Goal: Information Seeking & Learning: Learn about a topic

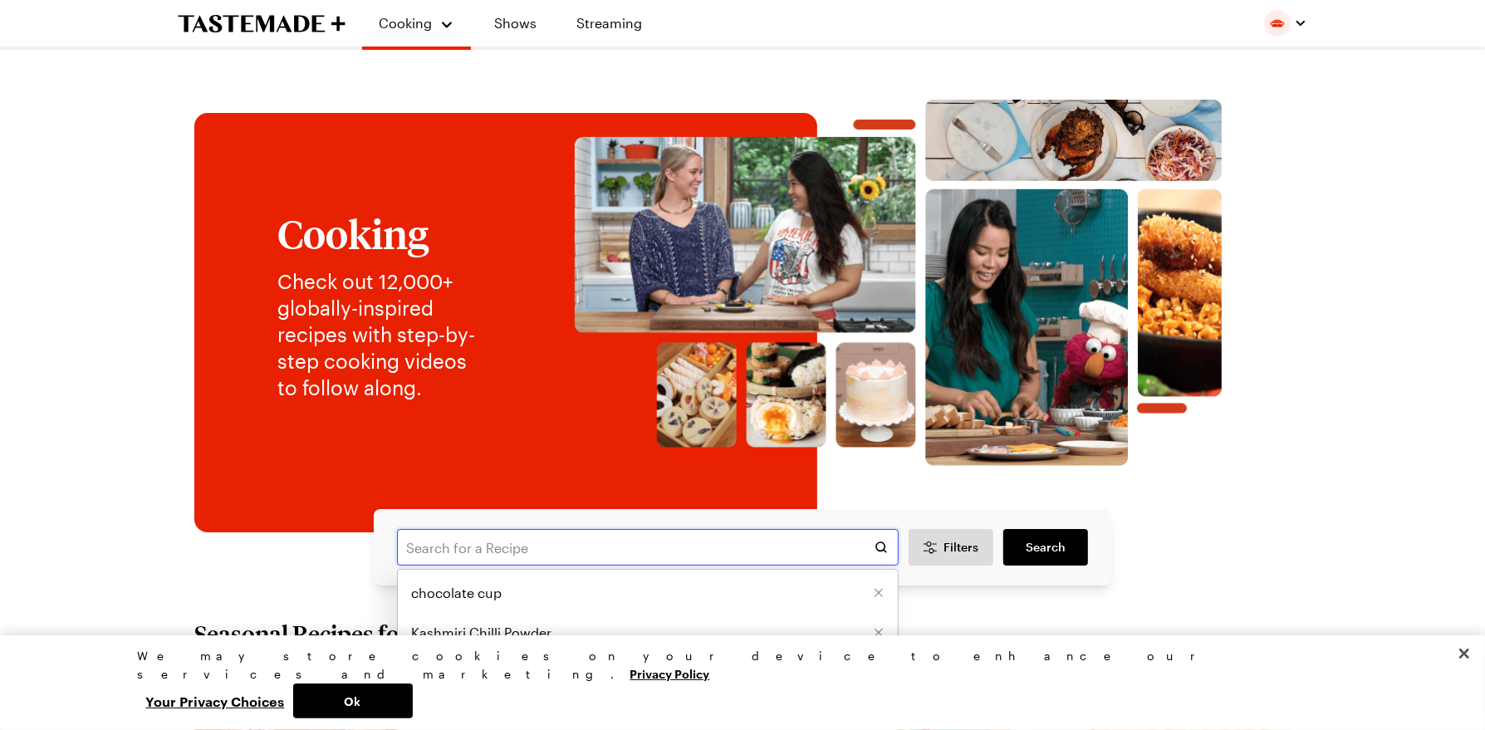
click at [433, 545] on input "text" at bounding box center [648, 547] width 502 height 37
type input "fish"
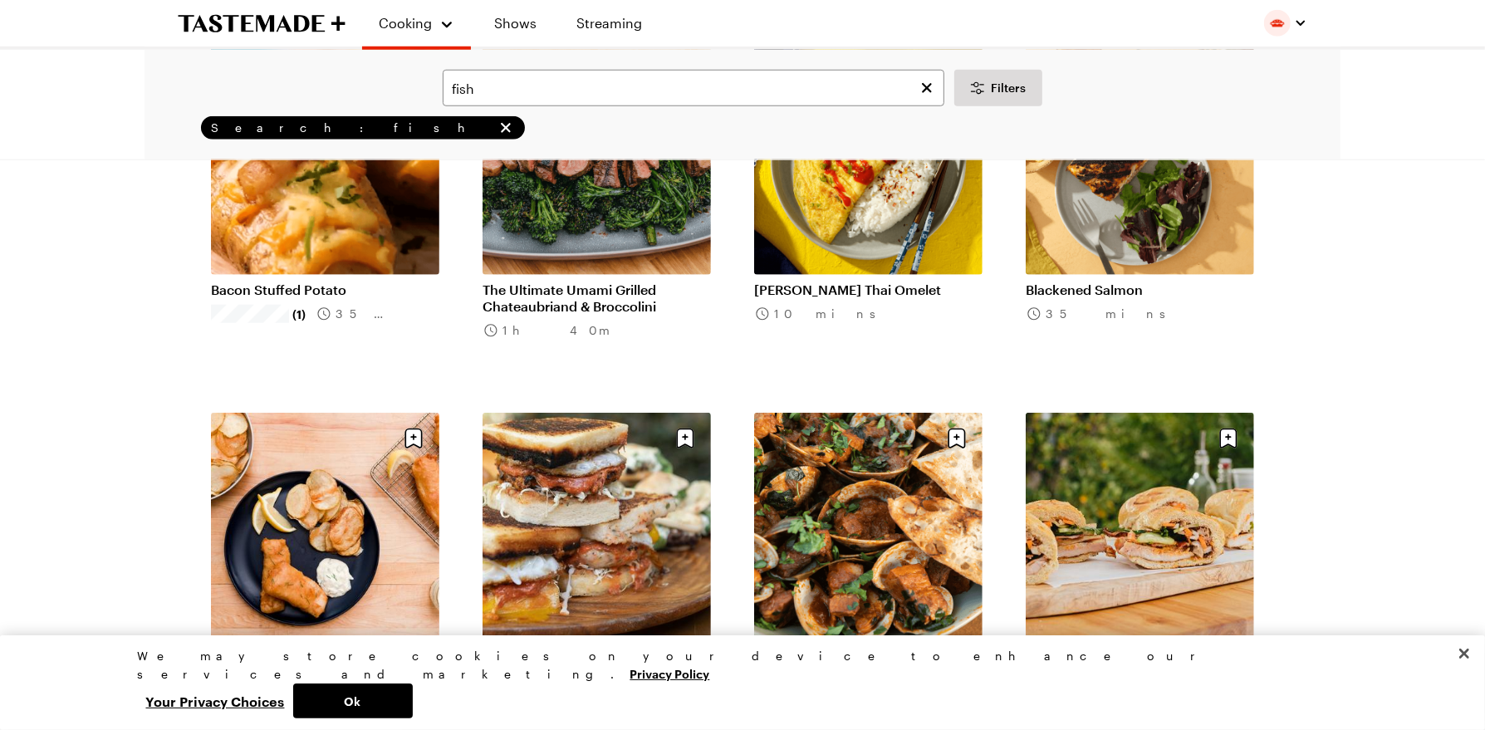
scroll to position [1412, 0]
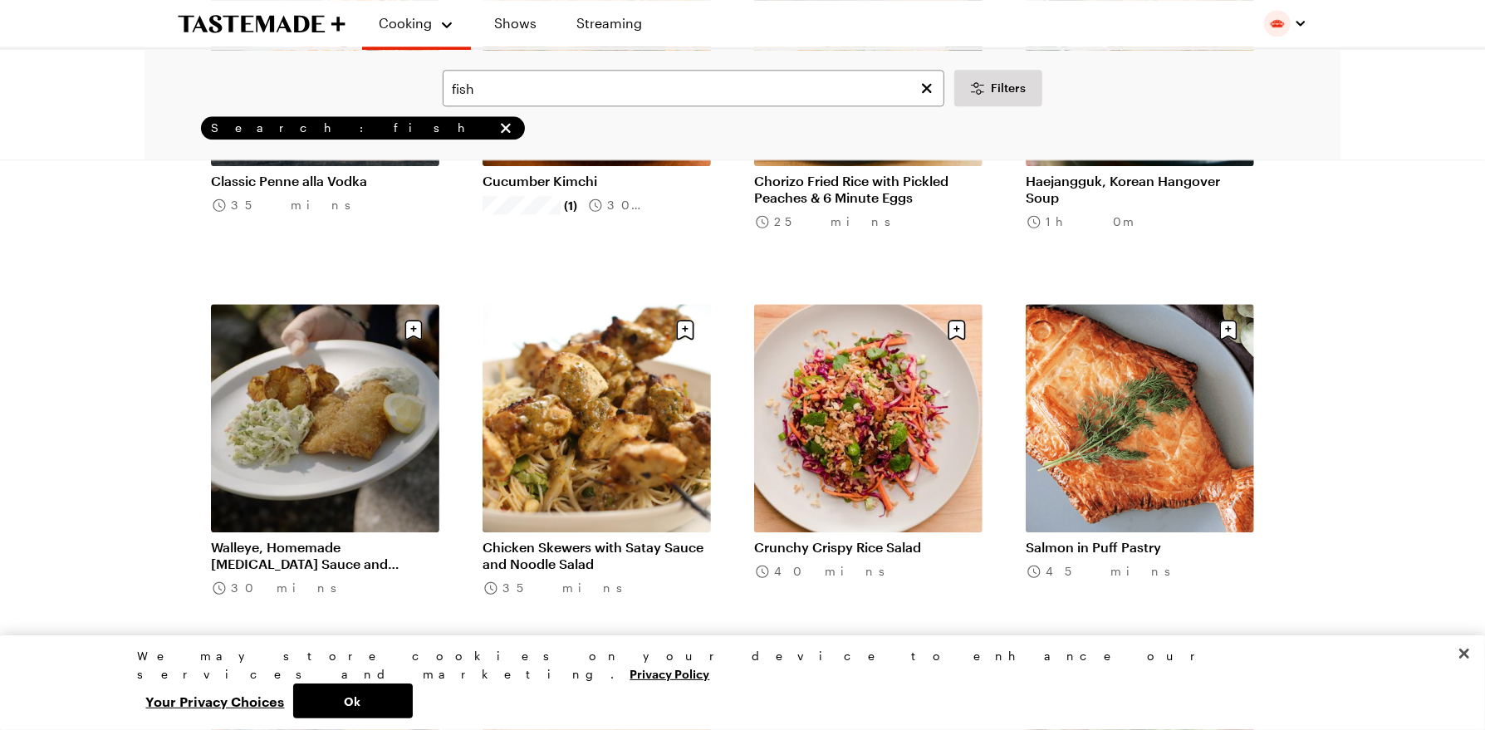
scroll to position [3653, 0]
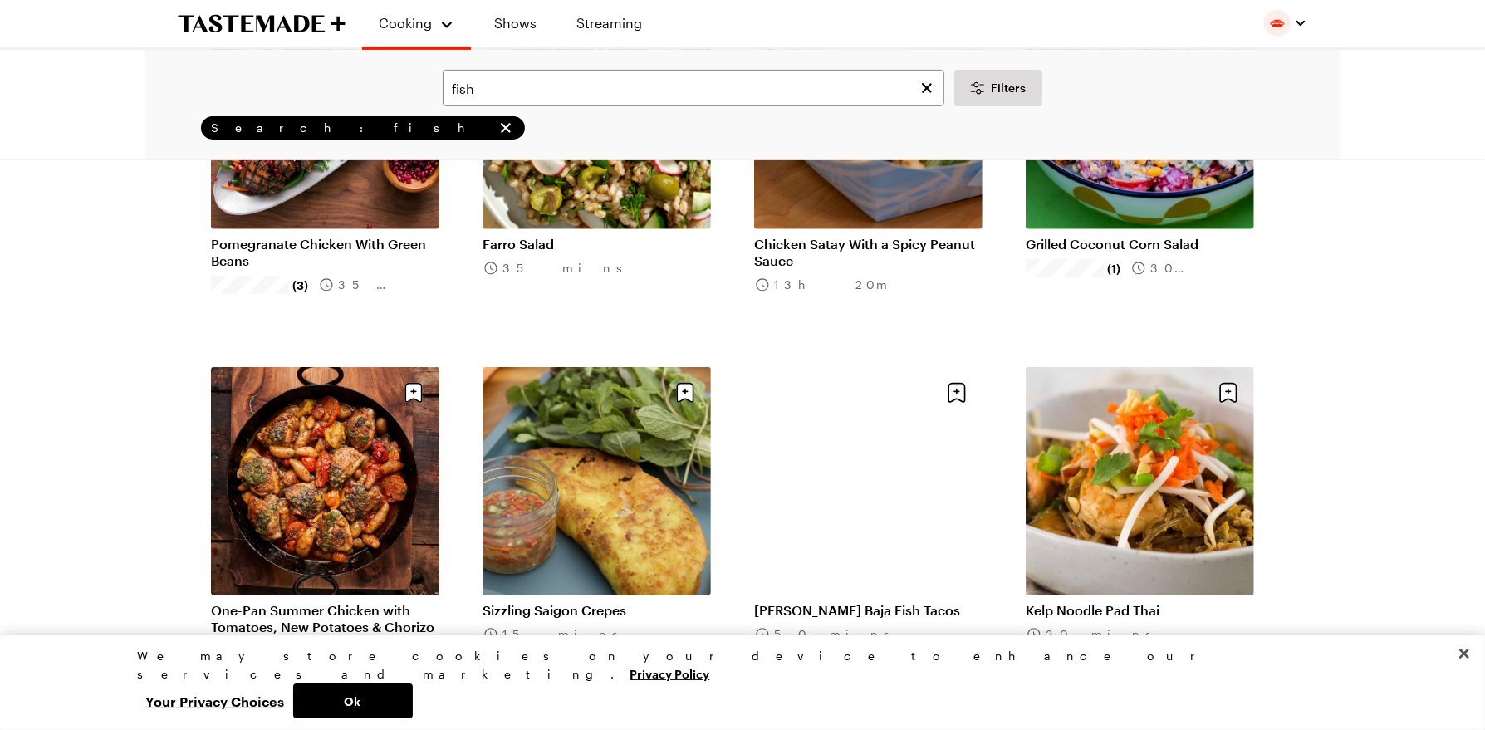
scroll to position [6144, 0]
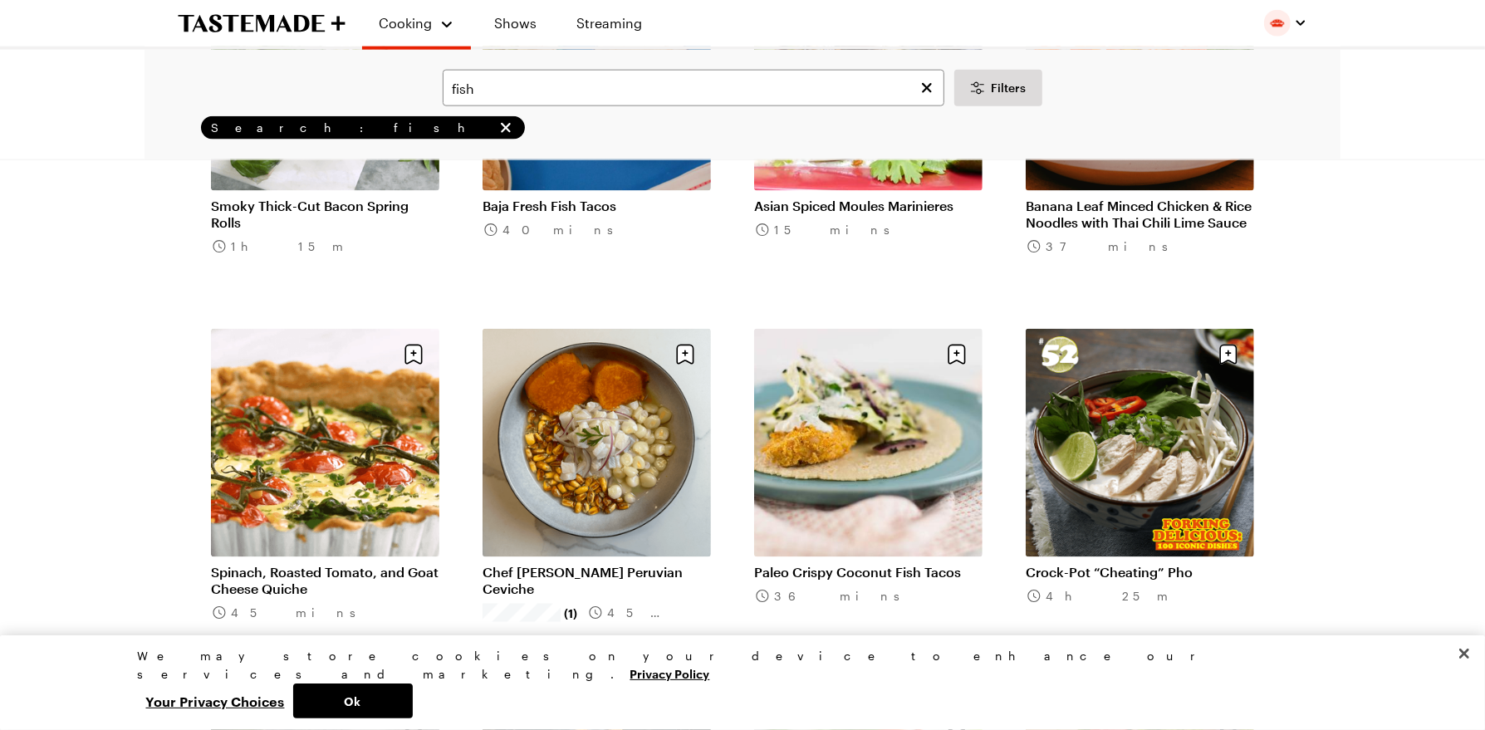
scroll to position [7639, 0]
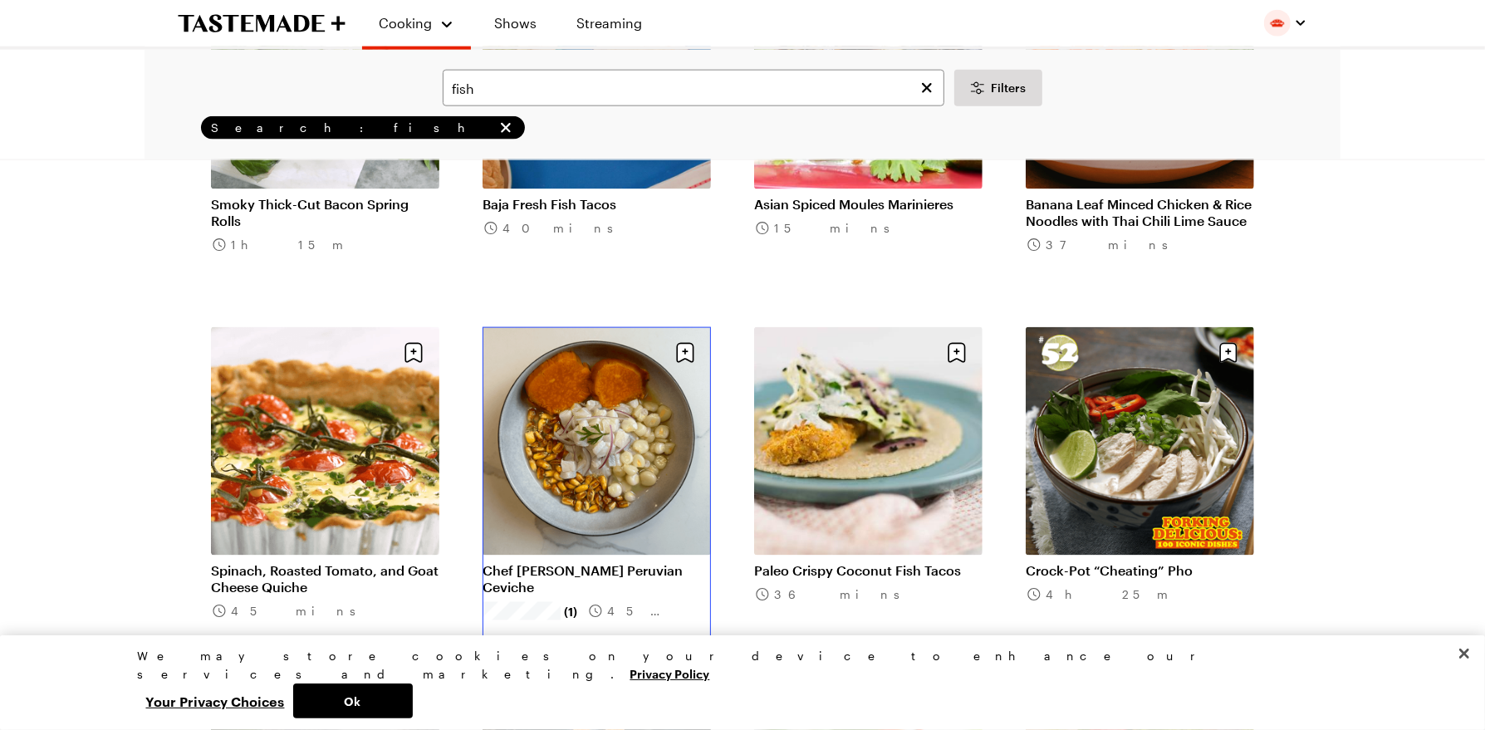
click at [640, 562] on link "Chef [PERSON_NAME] Peruvian Ceviche" at bounding box center [596, 578] width 228 height 33
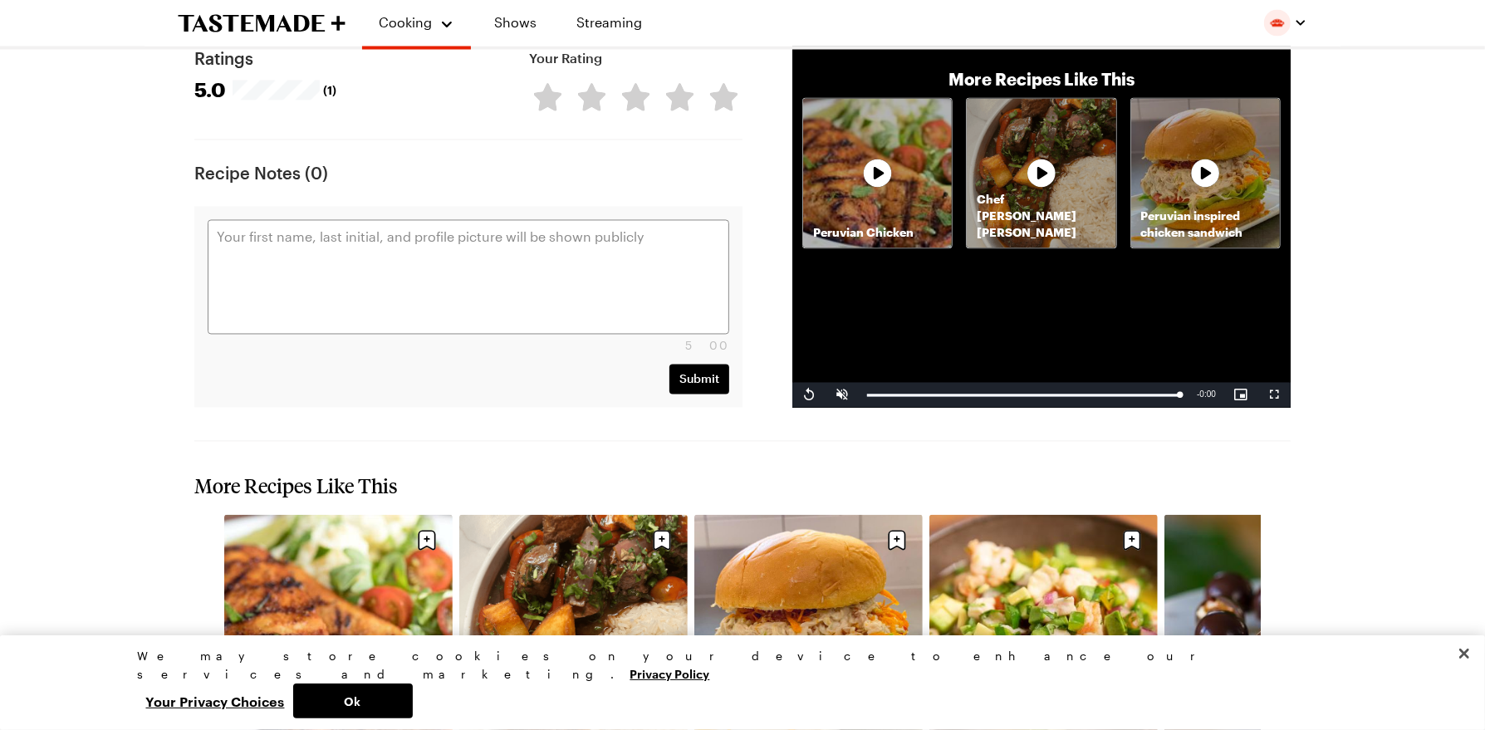
scroll to position [2906, 0]
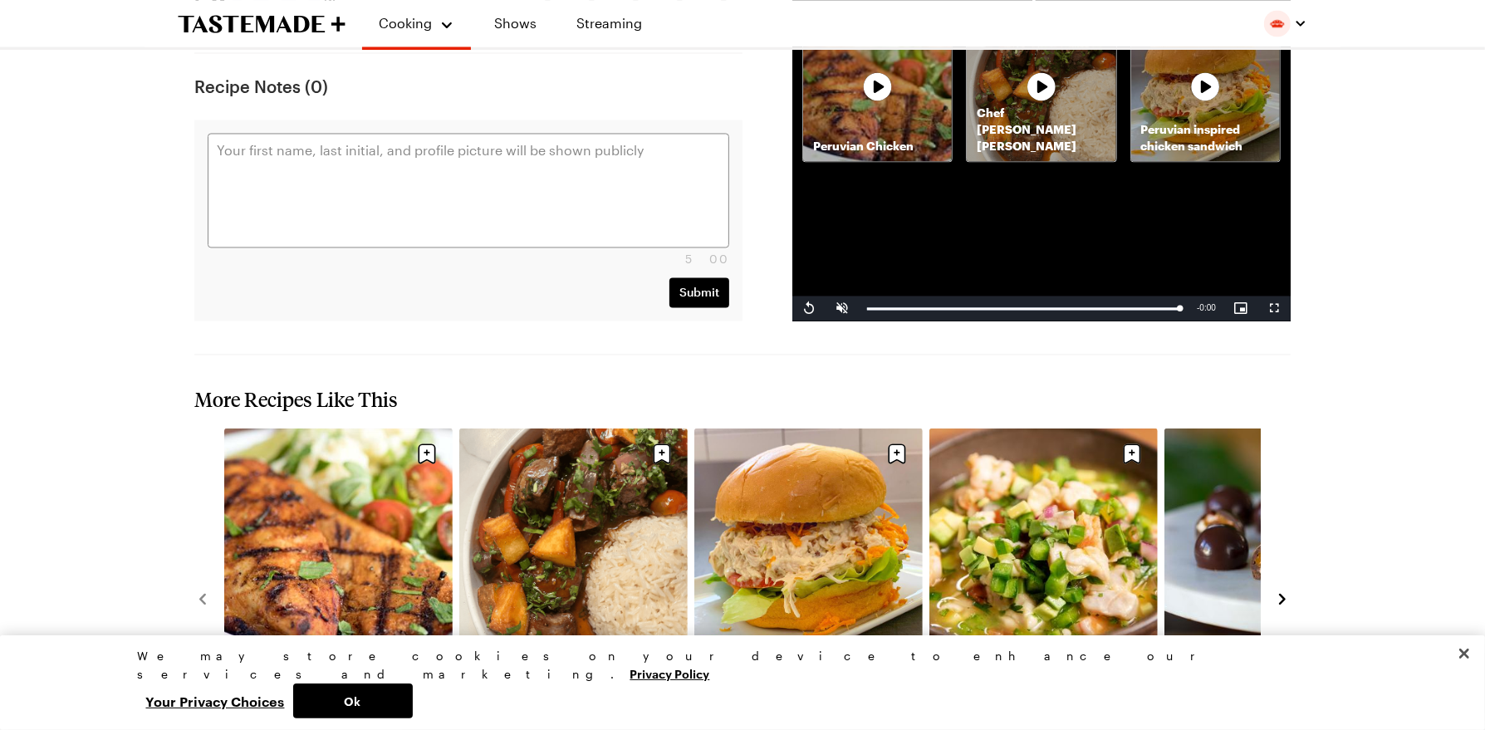
click at [1069, 663] on link "Baja Shrimp and Rockfish Ceviche" at bounding box center [1043, 671] width 228 height 17
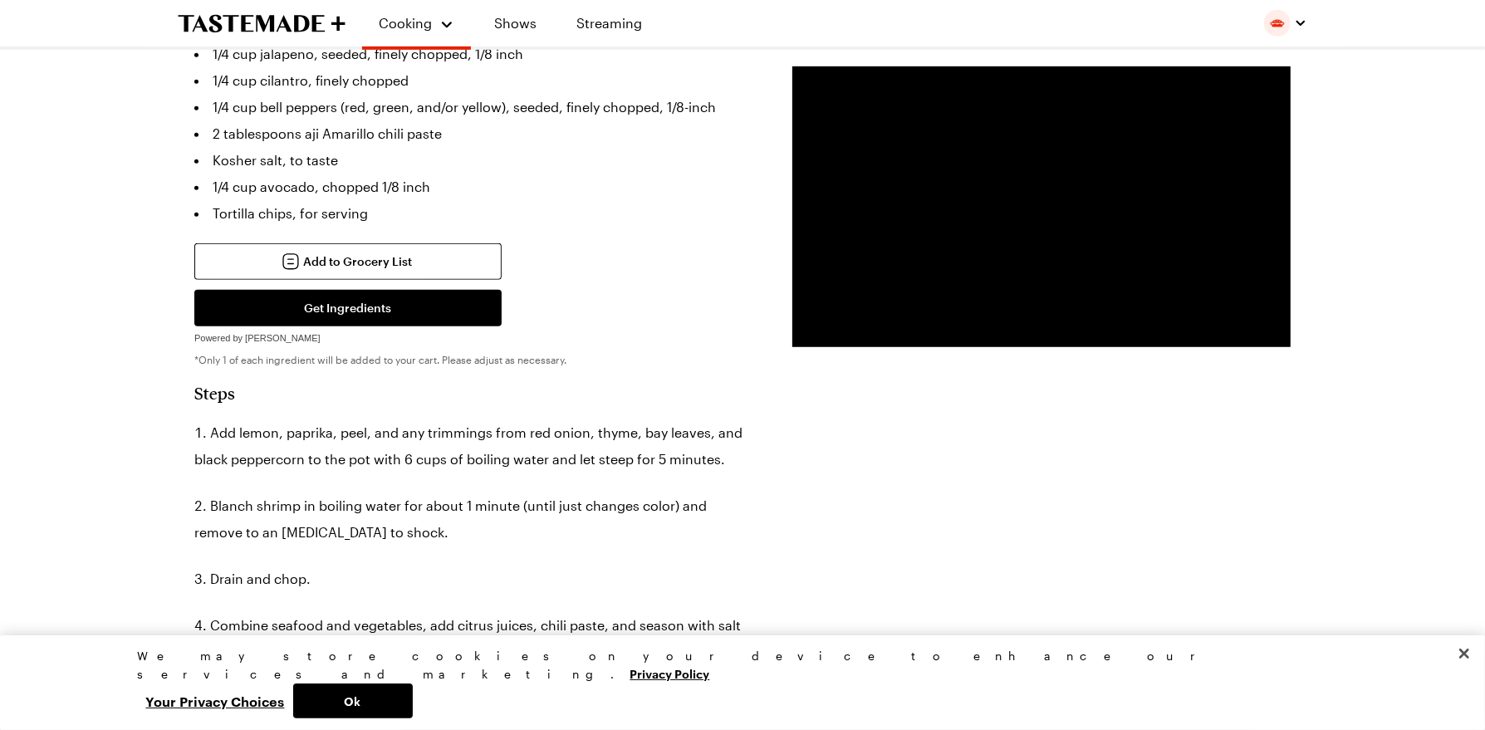
scroll to position [913, 0]
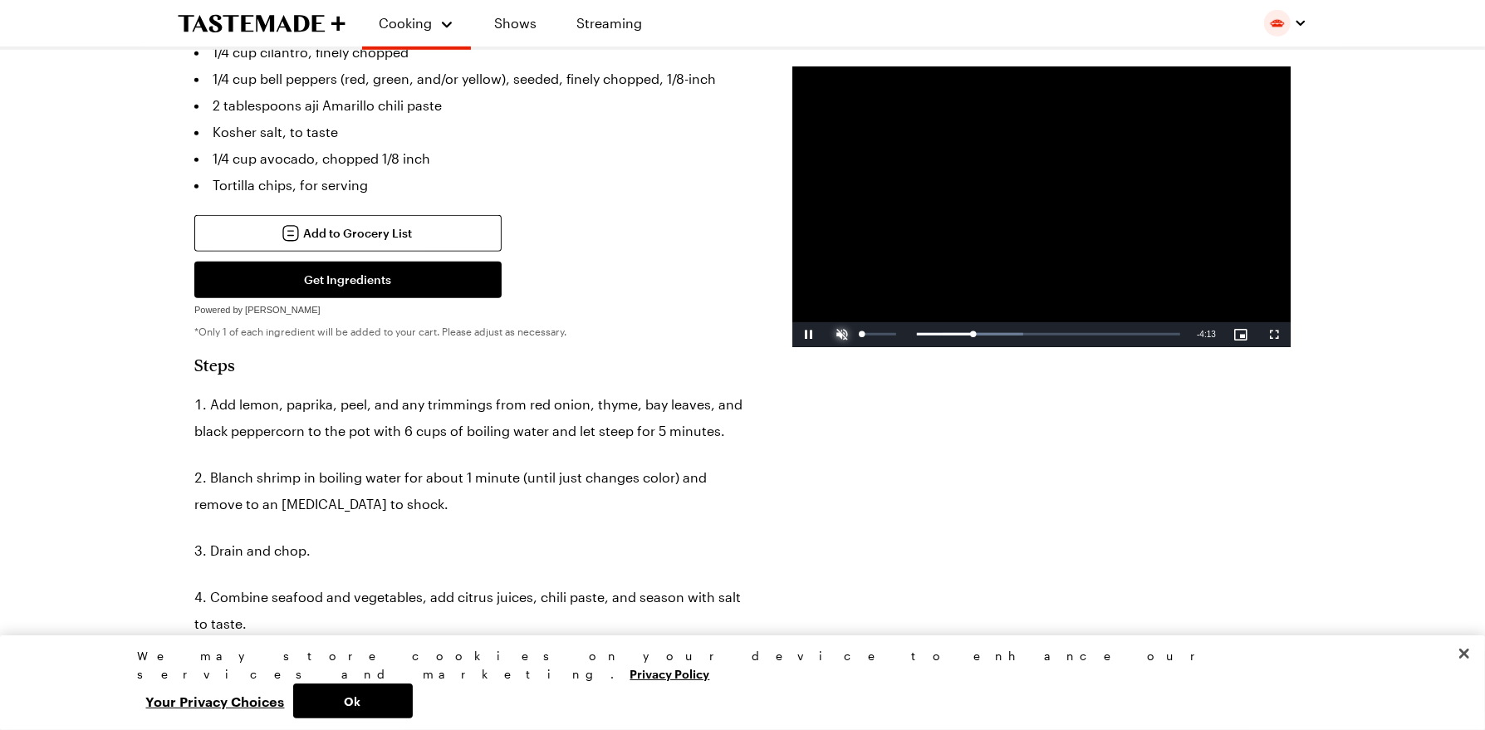
click at [847, 335] on span "Video Player" at bounding box center [841, 335] width 33 height 0
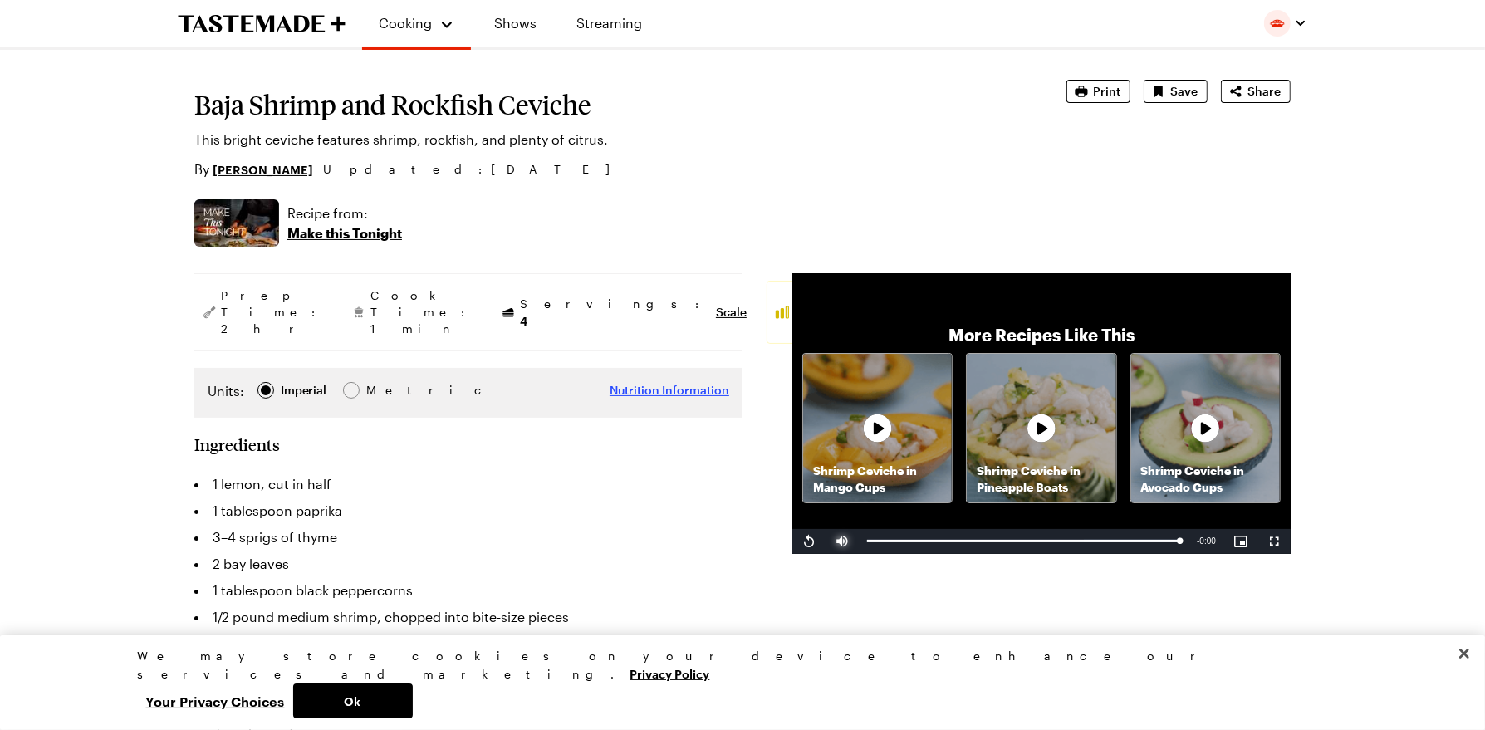
scroll to position [0, 0]
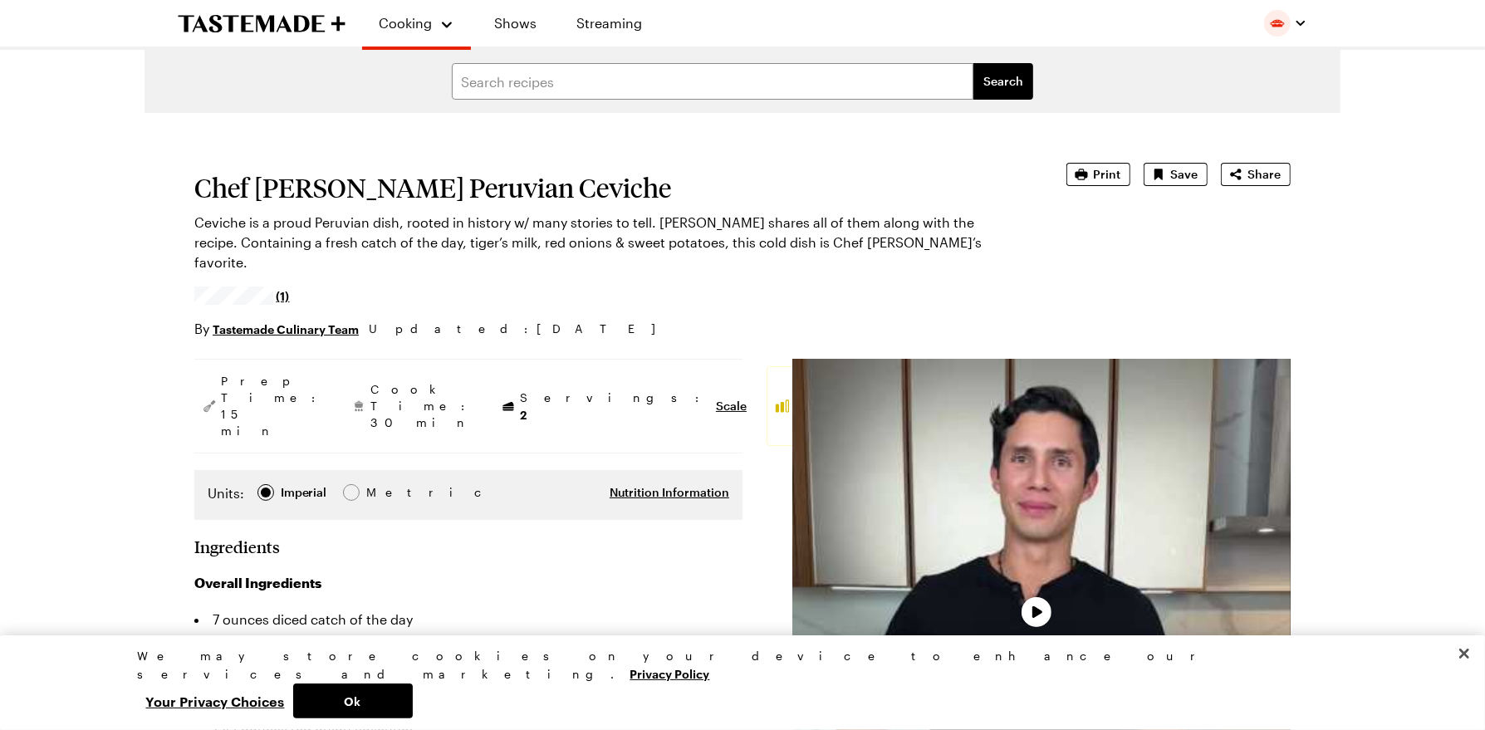
scroll to position [3096, 0]
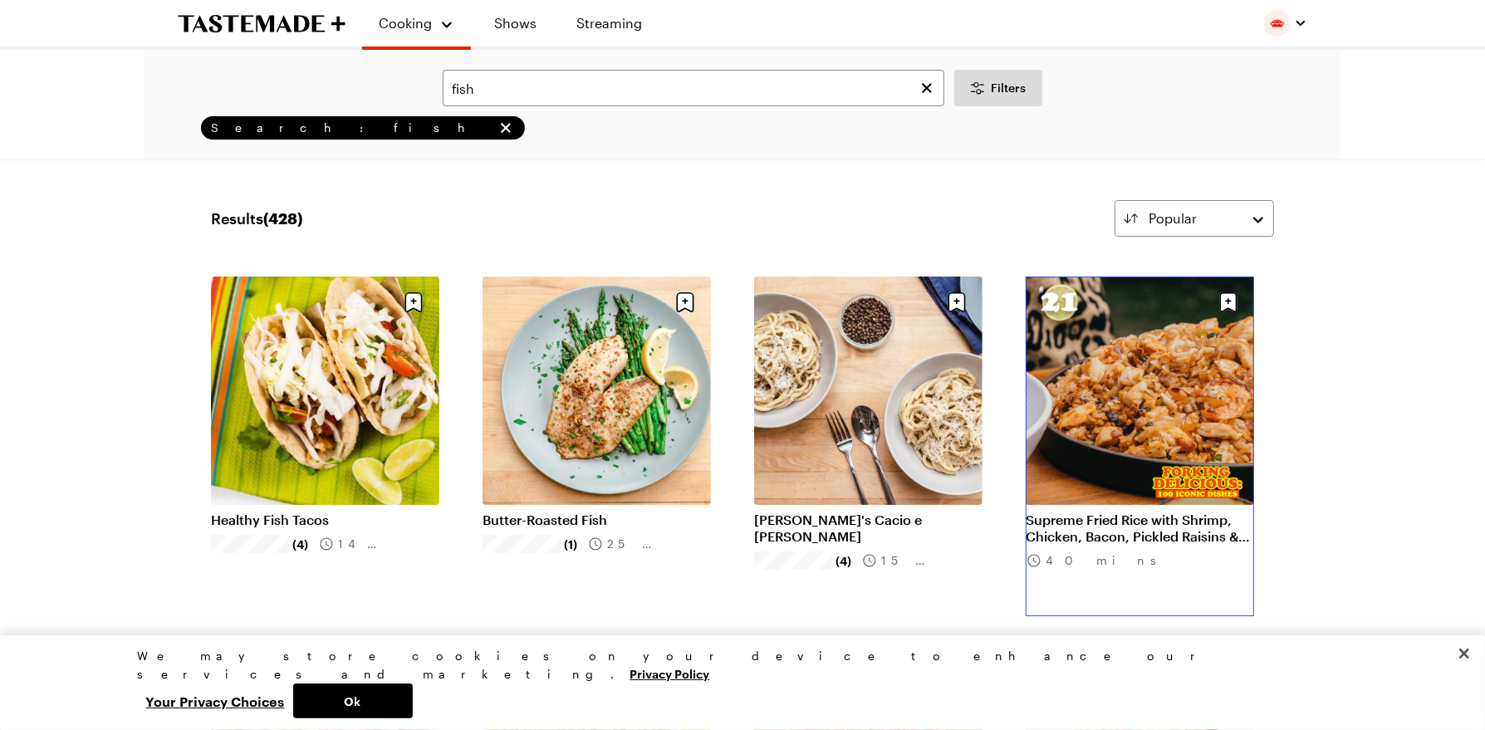
click at [1100, 511] on link "Supreme Fried Rice with Shrimp, Chicken, Bacon, Pickled Raisins & Jalapenos" at bounding box center [1139, 527] width 228 height 33
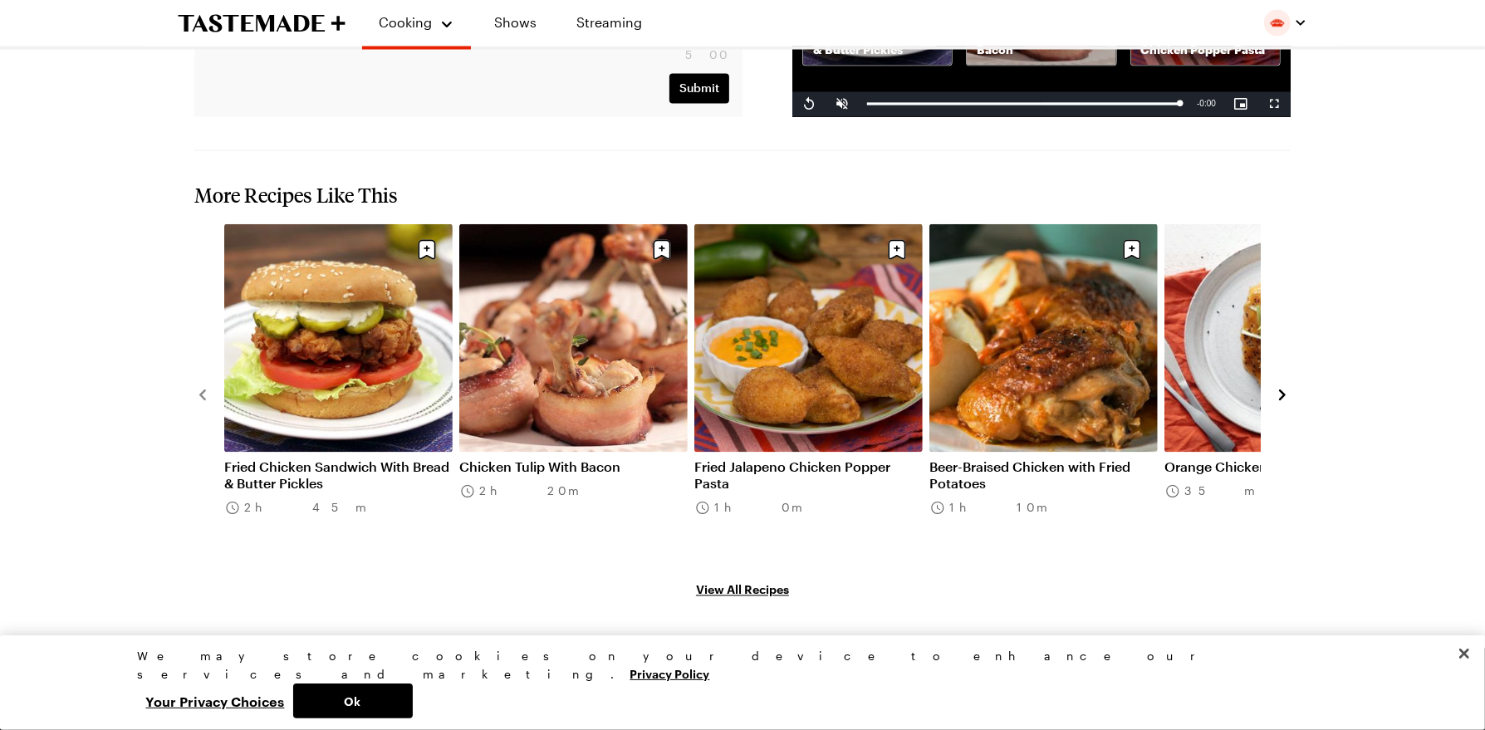
scroll to position [2855, 0]
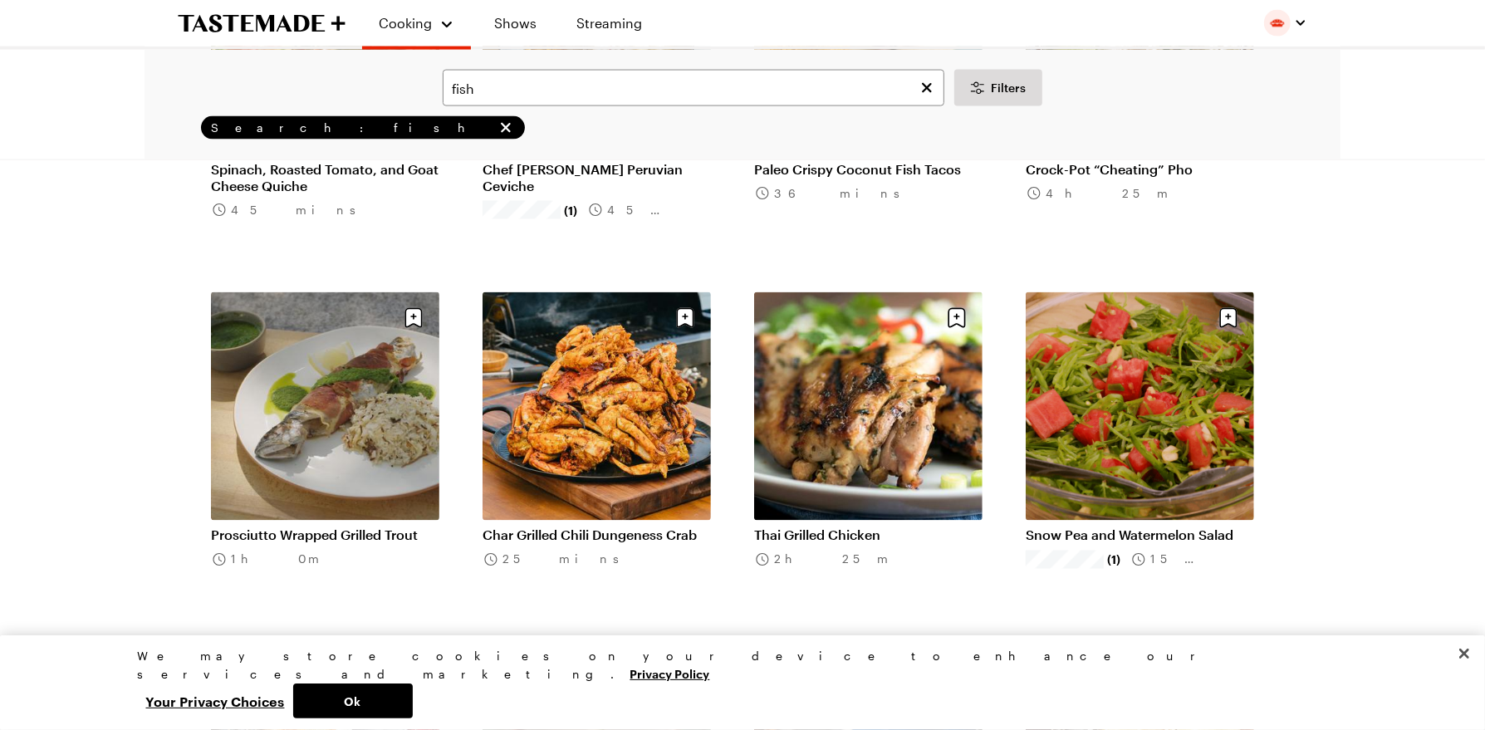
scroll to position [8054, 0]
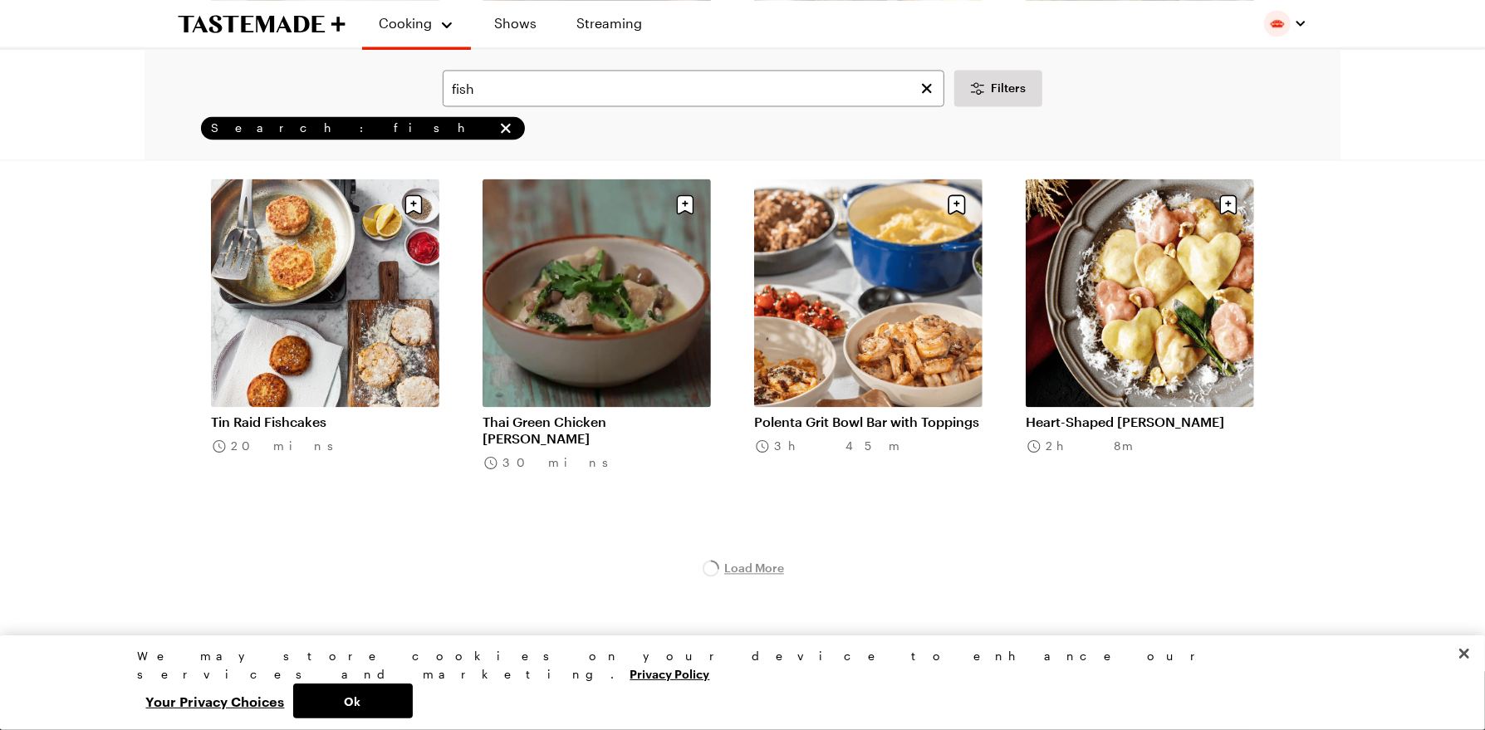
scroll to position [8552, 0]
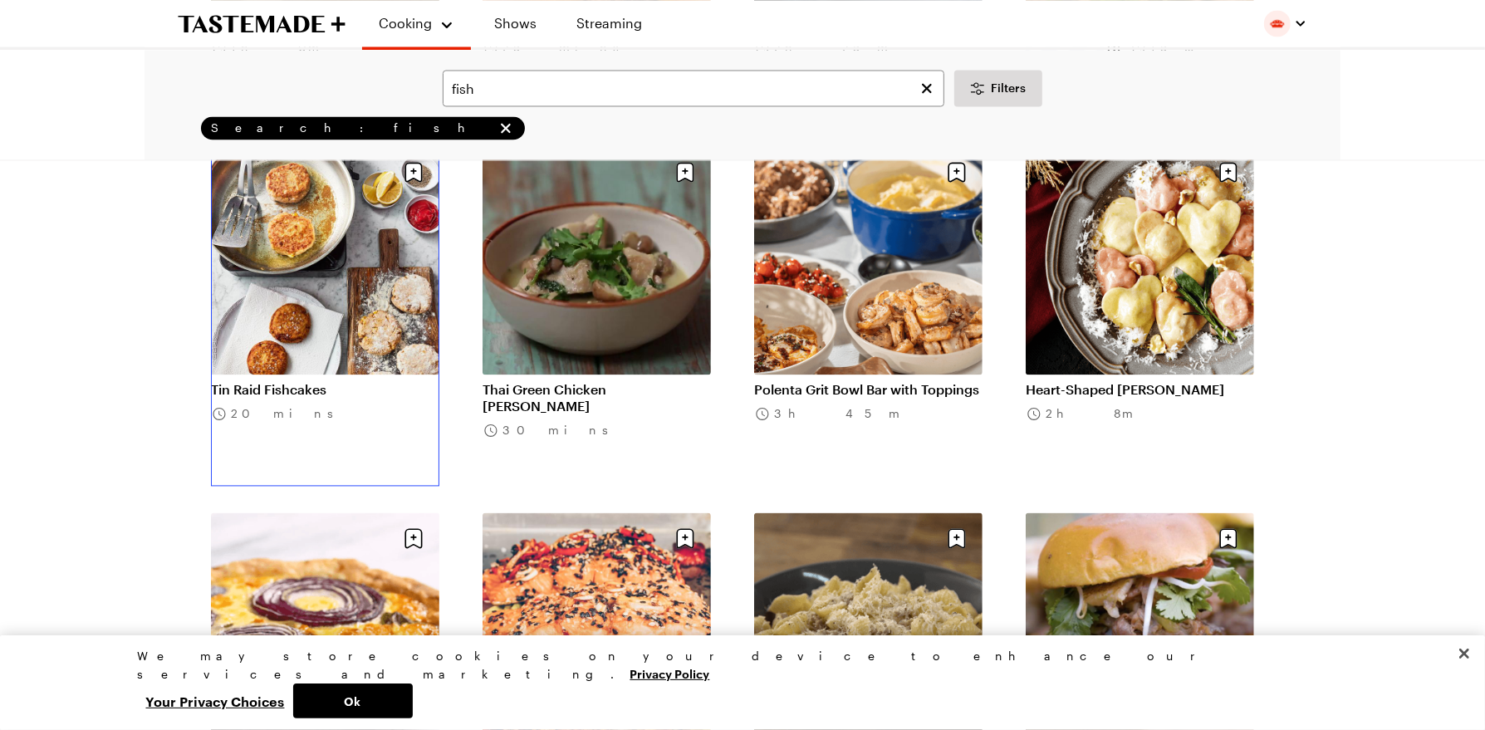
click at [343, 381] on link "Tin Raid Fishcakes" at bounding box center [325, 389] width 228 height 17
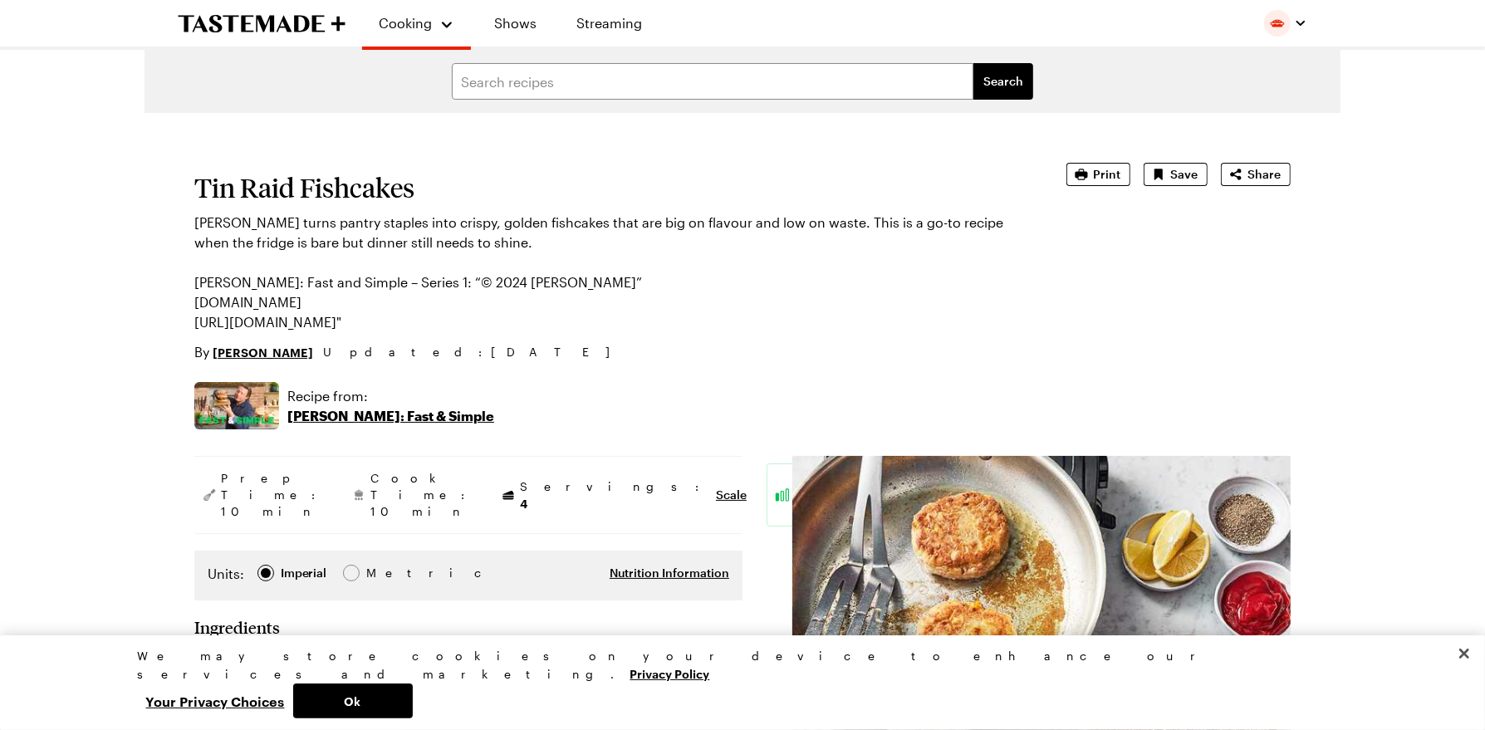
type textarea "x"
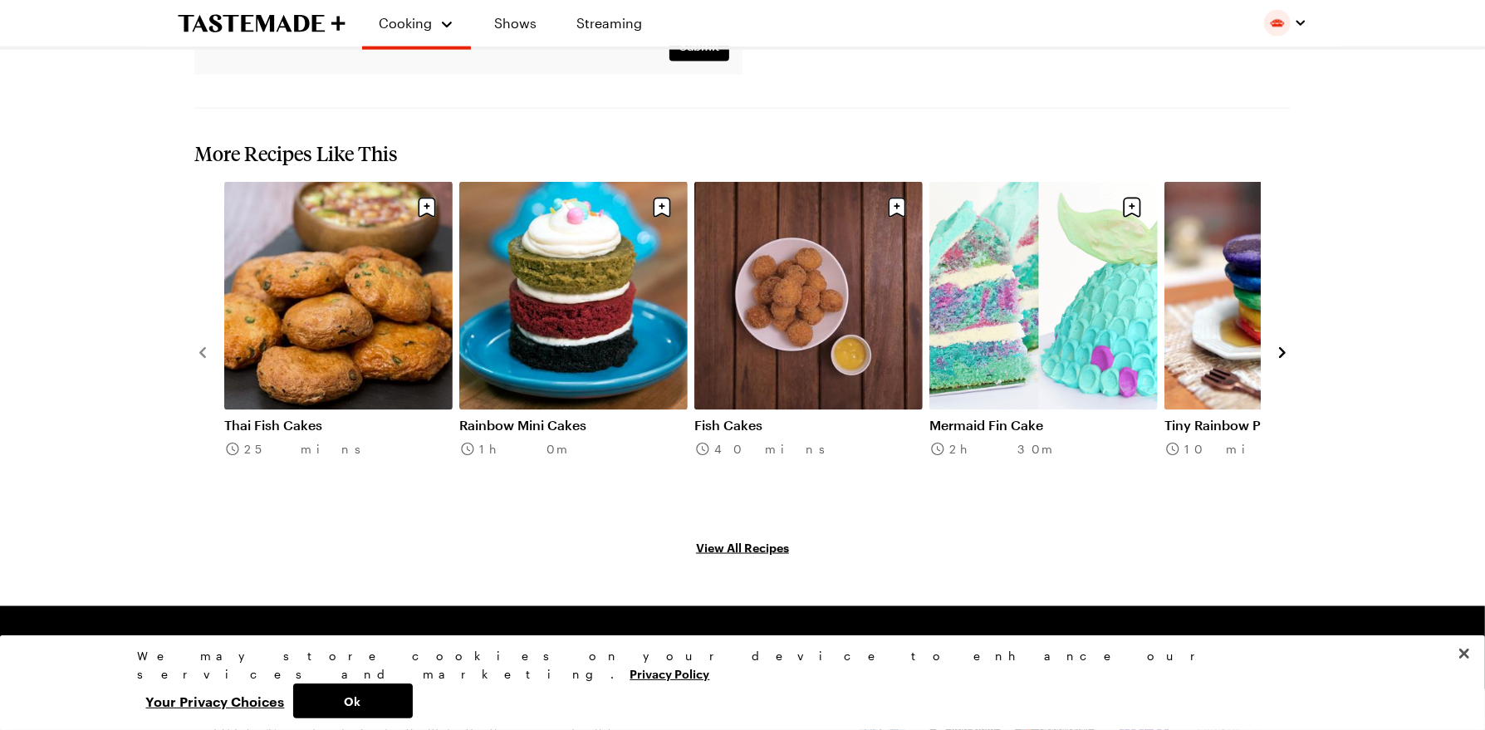
scroll to position [2121, 0]
